Goal: Transaction & Acquisition: Purchase product/service

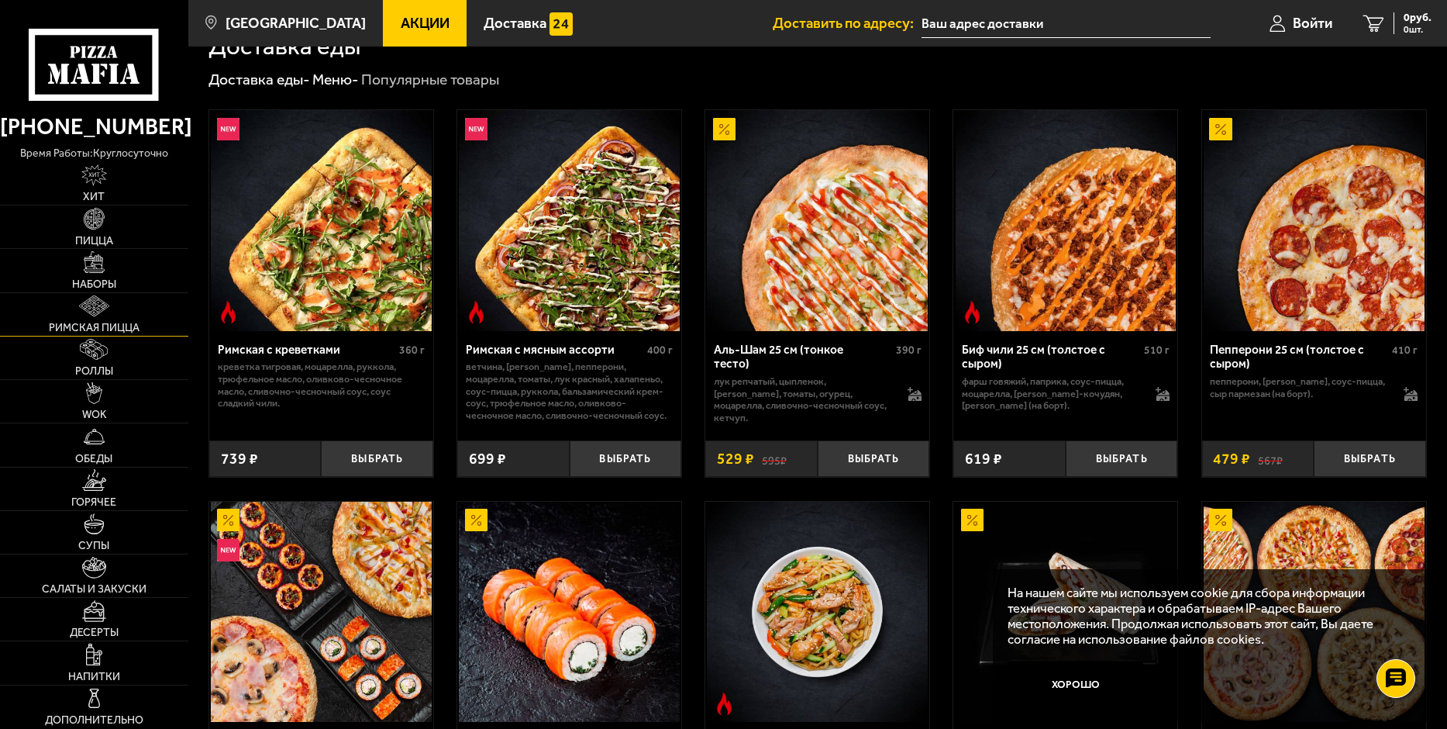
scroll to position [388, 0]
click at [126, 247] on link "Пицца" at bounding box center [94, 226] width 188 height 43
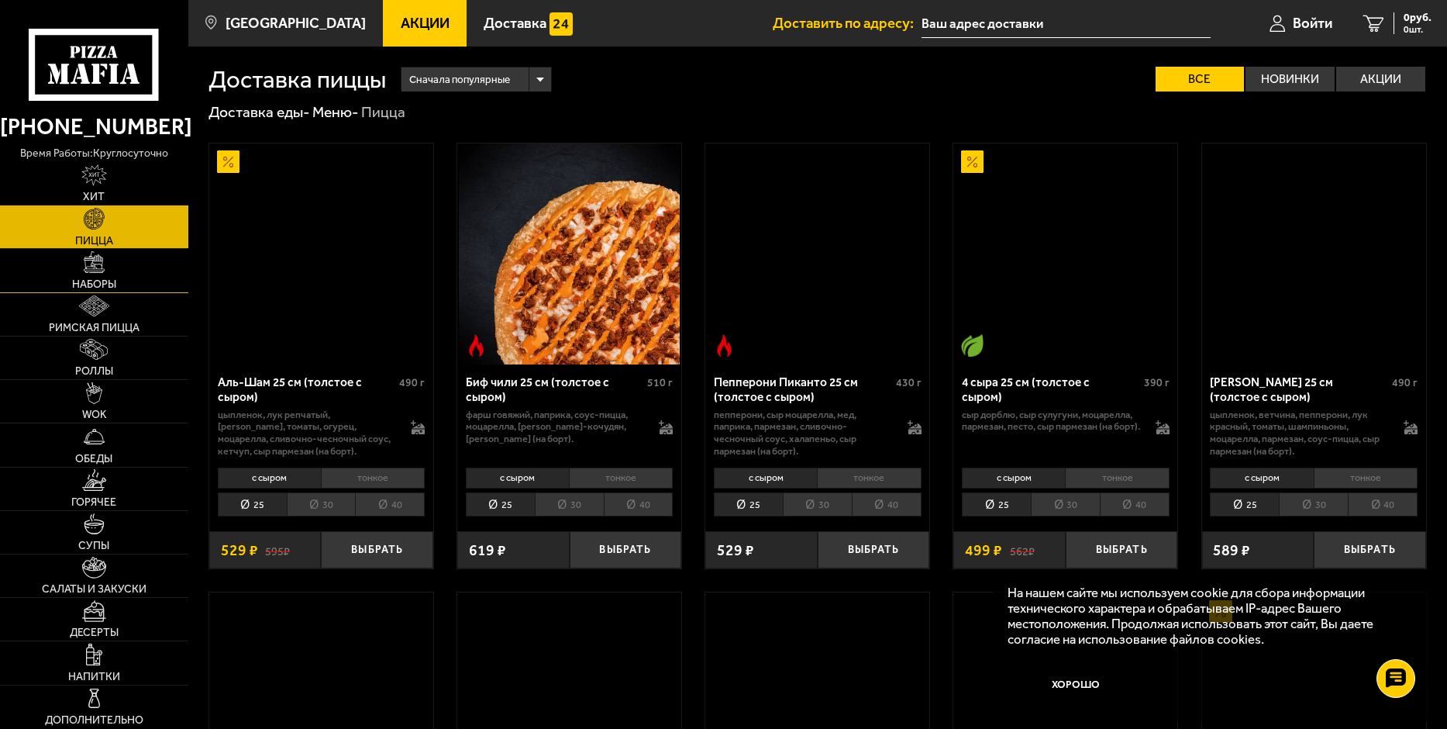
click at [122, 274] on link "Наборы" at bounding box center [94, 270] width 188 height 43
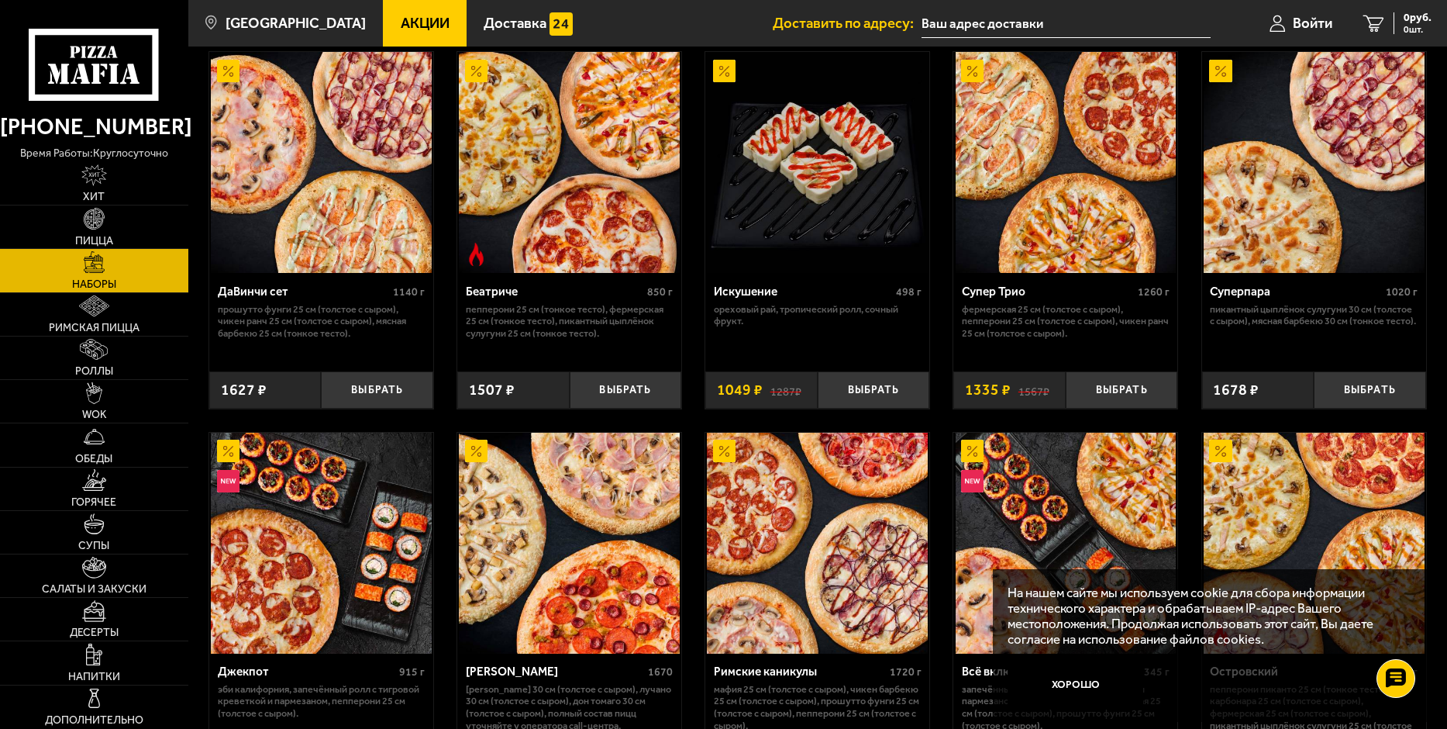
scroll to position [1163, 0]
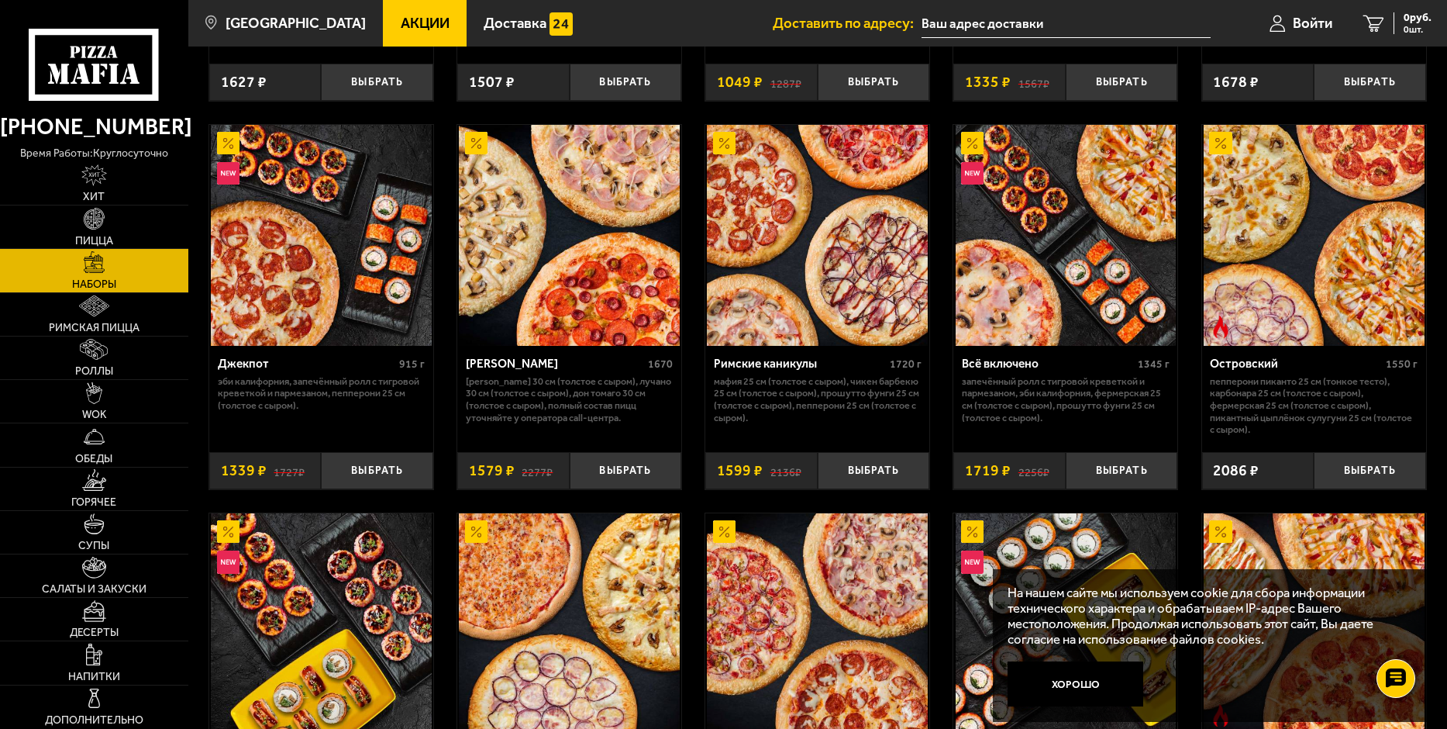
click at [1286, 328] on img at bounding box center [1314, 235] width 221 height 221
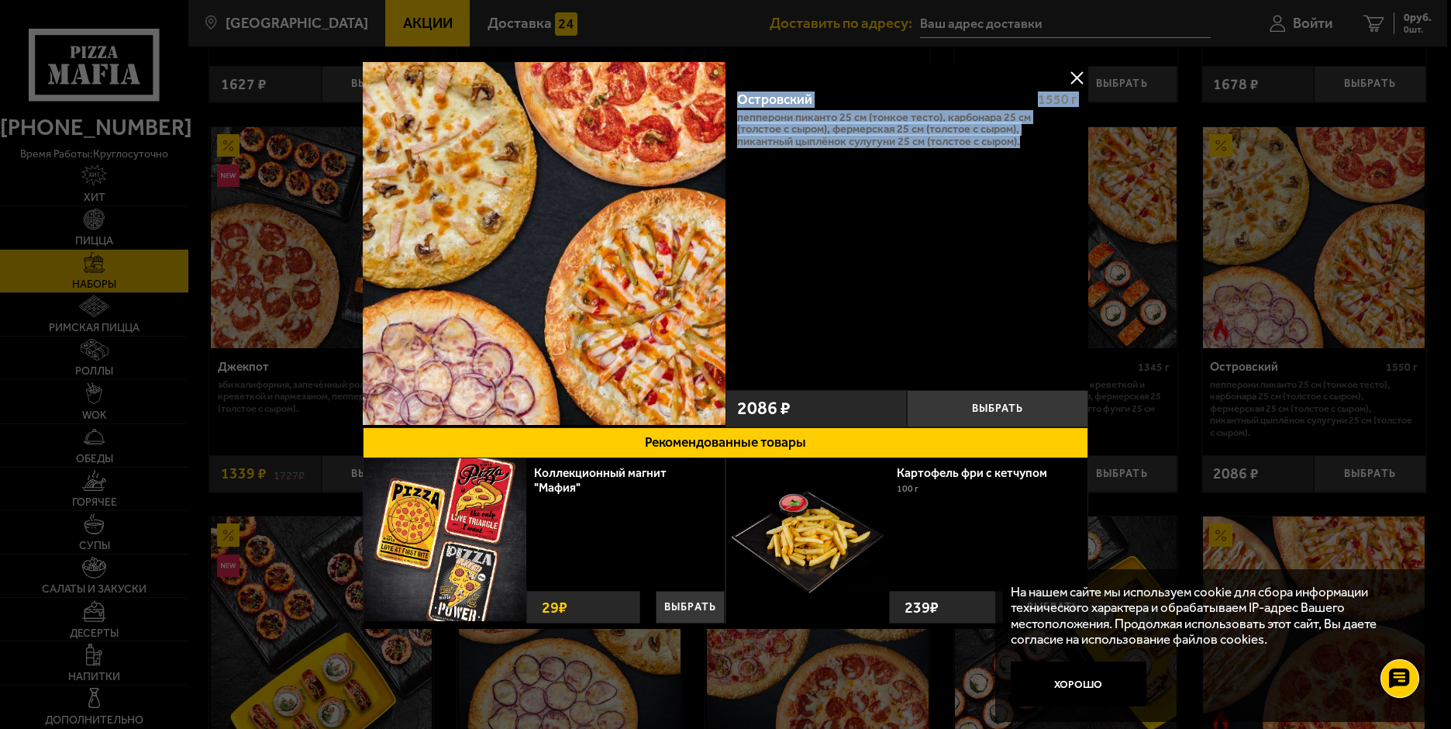
drag, startPoint x: 1040, startPoint y: 146, endPoint x: 737, endPoint y: 90, distance: 308.2
click at [737, 90] on div "Островский 1550 г Пепперони Пиканто 25 см (тонкое тесто), Карбонара 25 см (толс…" at bounding box center [907, 230] width 363 height 305
copy div "Островский 1550 г Пепперони Пиканто 25 см (тонкое тесто), Карбонара 25 см (толс…"
click at [1078, 78] on button at bounding box center [1076, 77] width 23 height 23
